Goal: Information Seeking & Learning: Learn about a topic

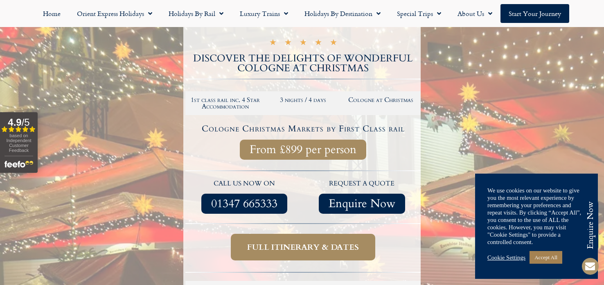
scroll to position [150, 0]
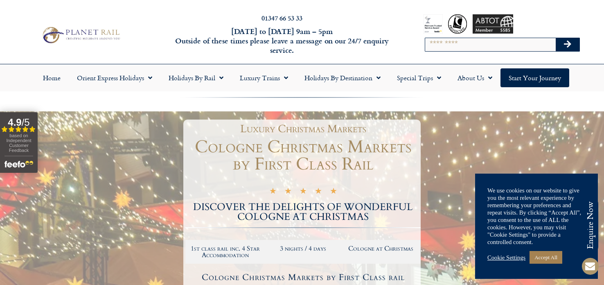
click at [552, 262] on link "Accept All" at bounding box center [546, 257] width 33 height 13
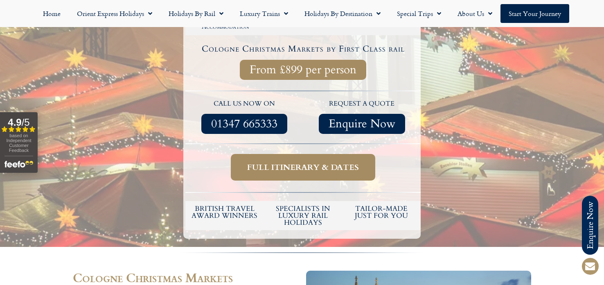
scroll to position [228, 0]
click at [318, 172] on span "Full itinerary & dates" at bounding box center [303, 167] width 112 height 10
click at [299, 172] on span "Full itinerary & dates" at bounding box center [303, 167] width 112 height 10
click at [312, 172] on span "Full itinerary & dates" at bounding box center [303, 167] width 112 height 10
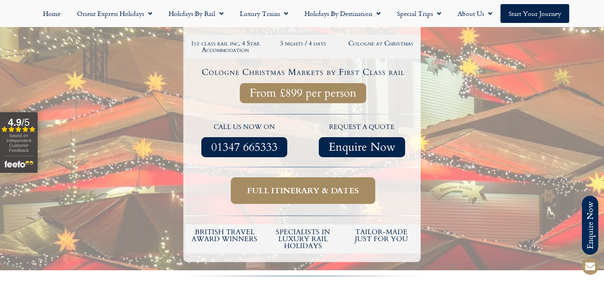
scroll to position [204, 0]
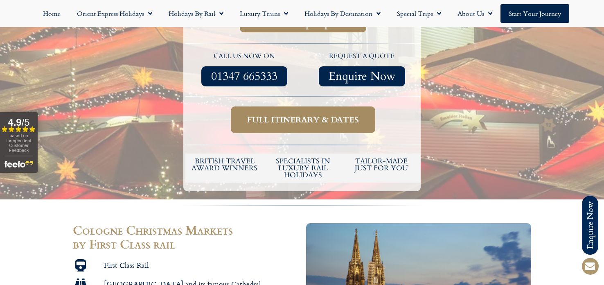
scroll to position [276, 0]
click at [324, 125] on span "Full itinerary & dates" at bounding box center [303, 120] width 112 height 10
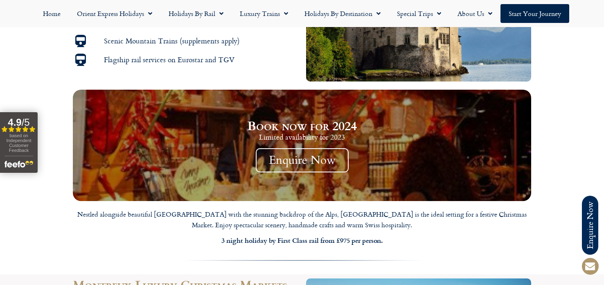
scroll to position [601, 0]
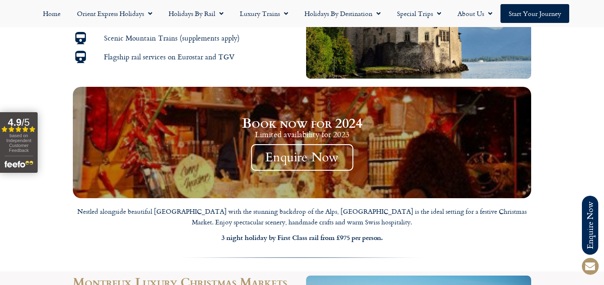
click at [419, 140] on div "Limited availability for 2023" at bounding box center [302, 134] width 473 height 11
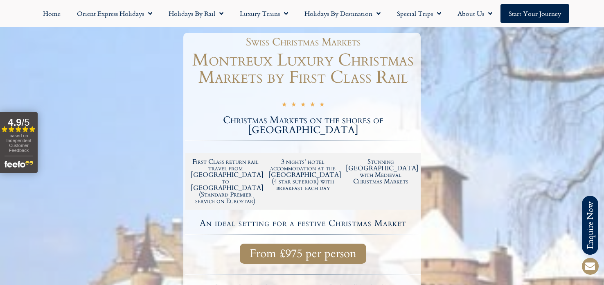
scroll to position [86, 0]
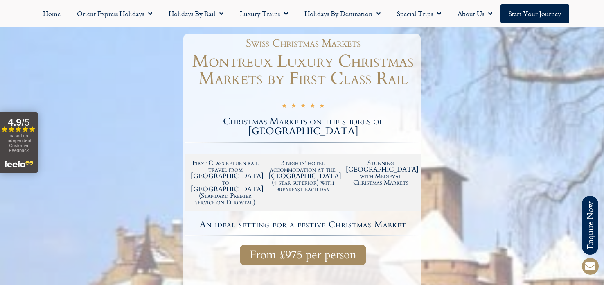
click at [61, 255] on div at bounding box center [302, 225] width 604 height 398
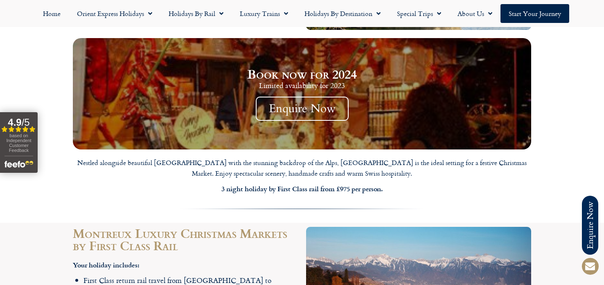
scroll to position [652, 0]
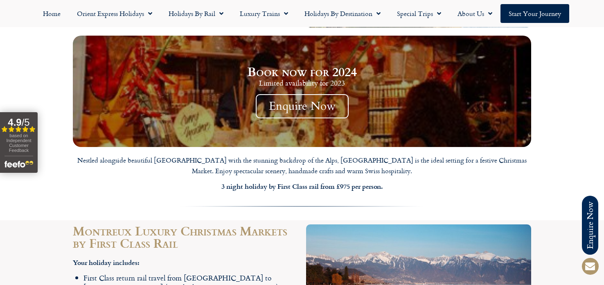
click at [27, 244] on section "Montreux Luxury Christmas Markets by First Class Rail Your holiday includes: Fi…" at bounding box center [302, 280] width 604 height 120
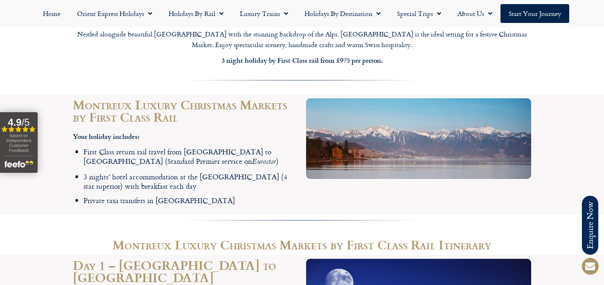
scroll to position [780, 0]
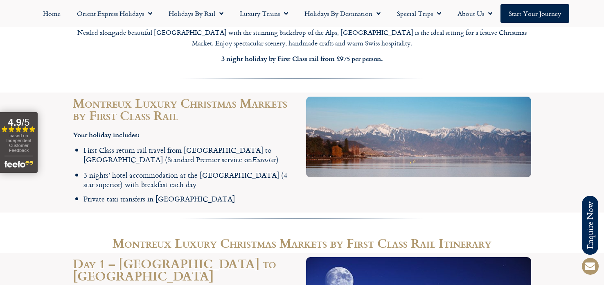
click at [19, 232] on div at bounding box center [302, 223] width 604 height 20
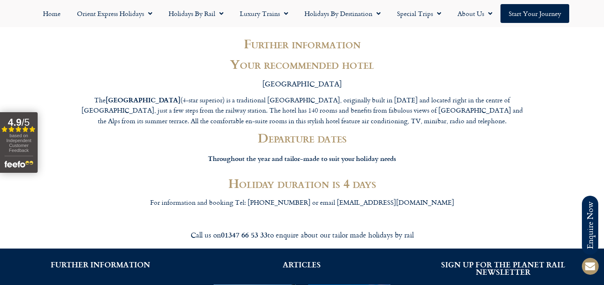
scroll to position [1778, 0]
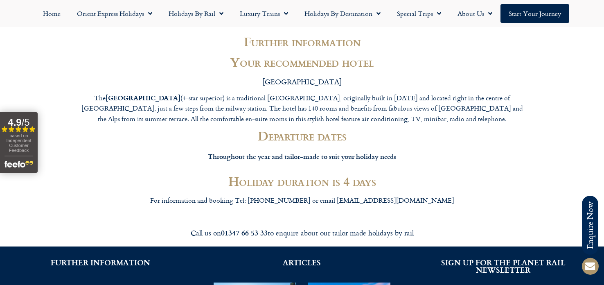
click at [47, 219] on section "Further information Your recommended hotel MONTREUX The Grand Hotel Suisse Maje…" at bounding box center [302, 123] width 604 height 192
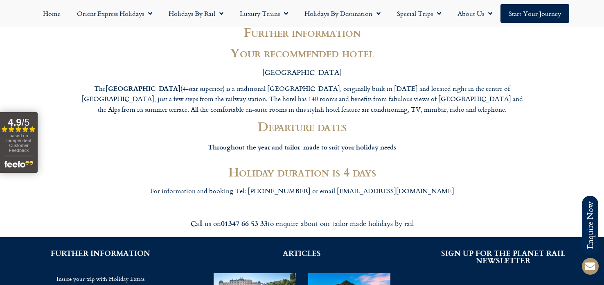
scroll to position [1788, 0]
